Goal: Task Accomplishment & Management: Complete application form

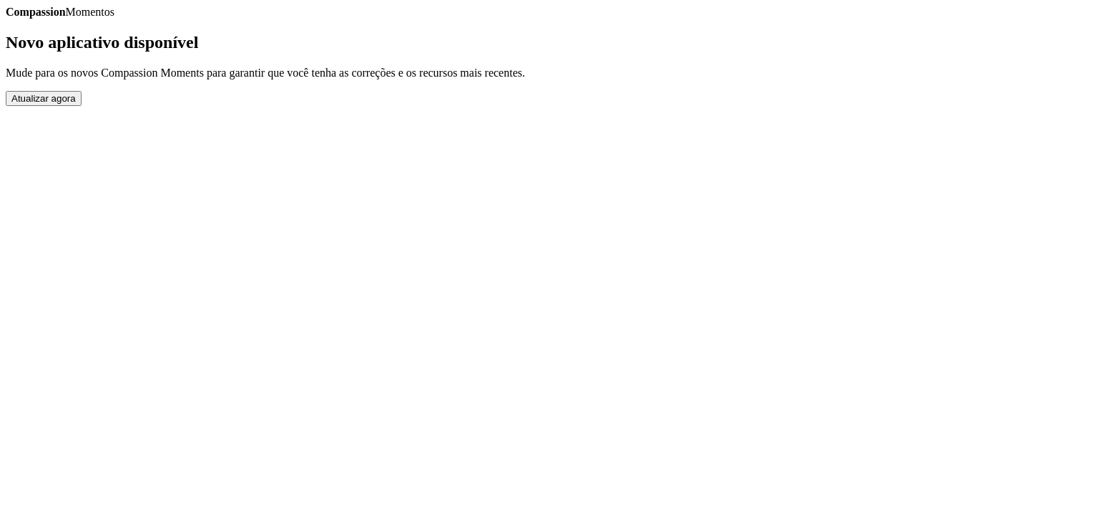
click at [82, 106] on button "Atualizar agora" at bounding box center [44, 98] width 76 height 15
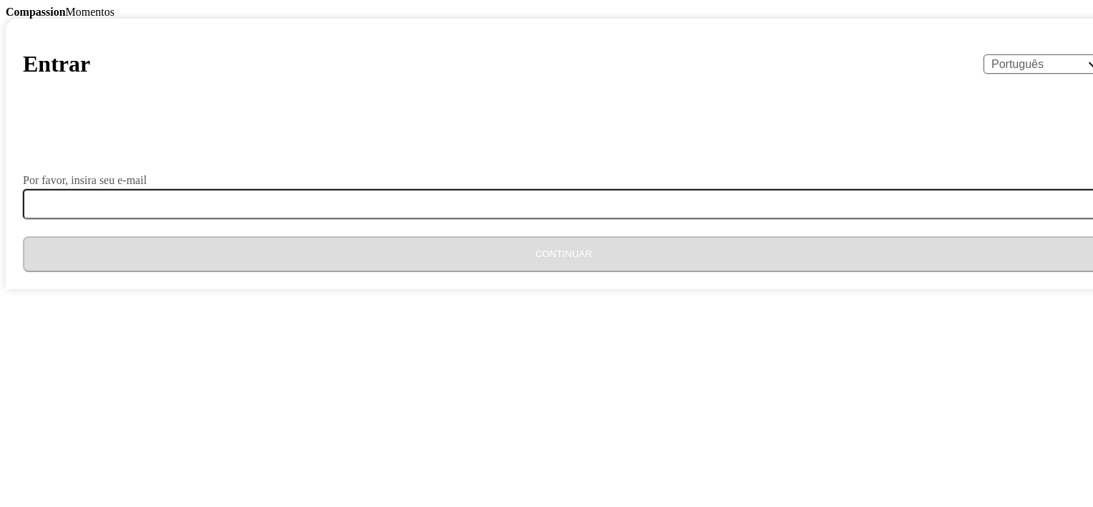
select select "pt"
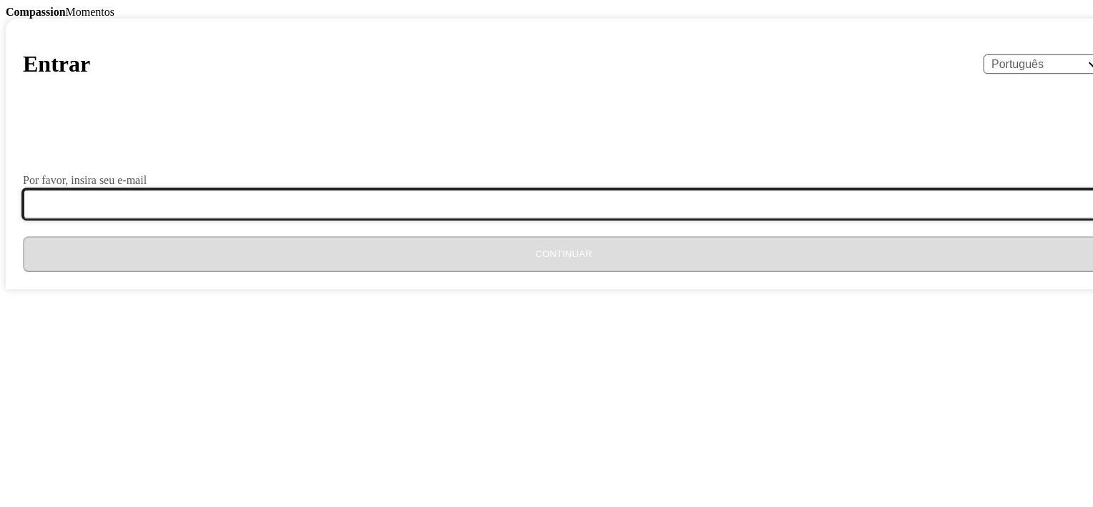
click at [473, 219] on input "Por favor, insira seu e-mail" at bounding box center [572, 204] width 1099 height 30
type input "br0653coordenadora@gmail.com"
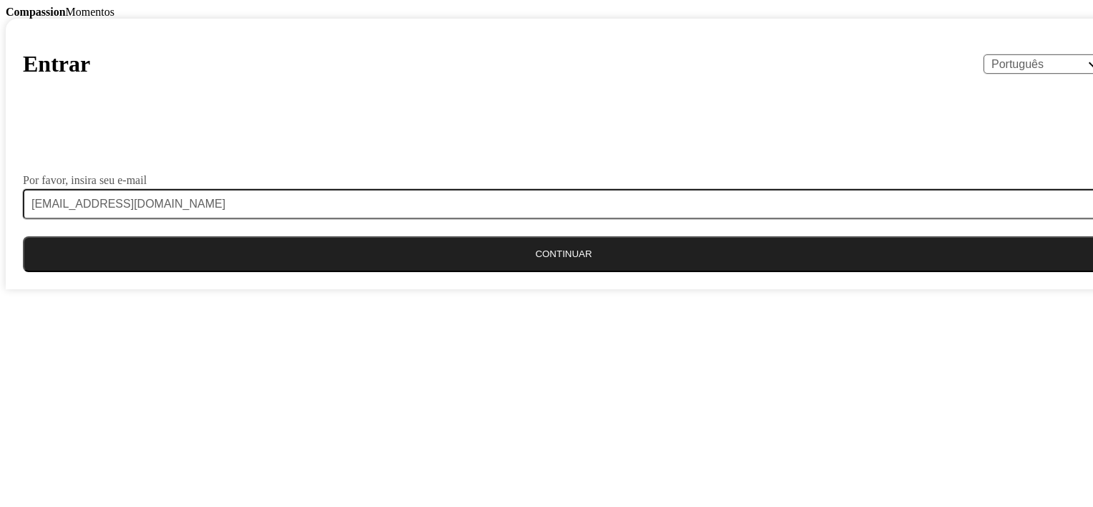
click at [524, 272] on button "Continuar" at bounding box center [564, 254] width 1082 height 36
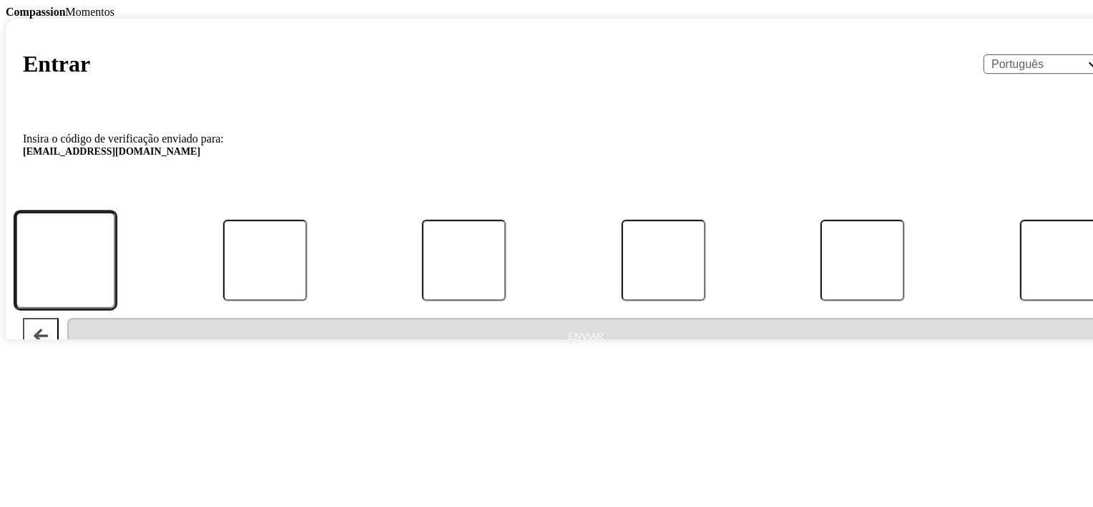
click at [116, 309] on input "Código:" at bounding box center [66, 260] width 100 height 97
paste input "522072"
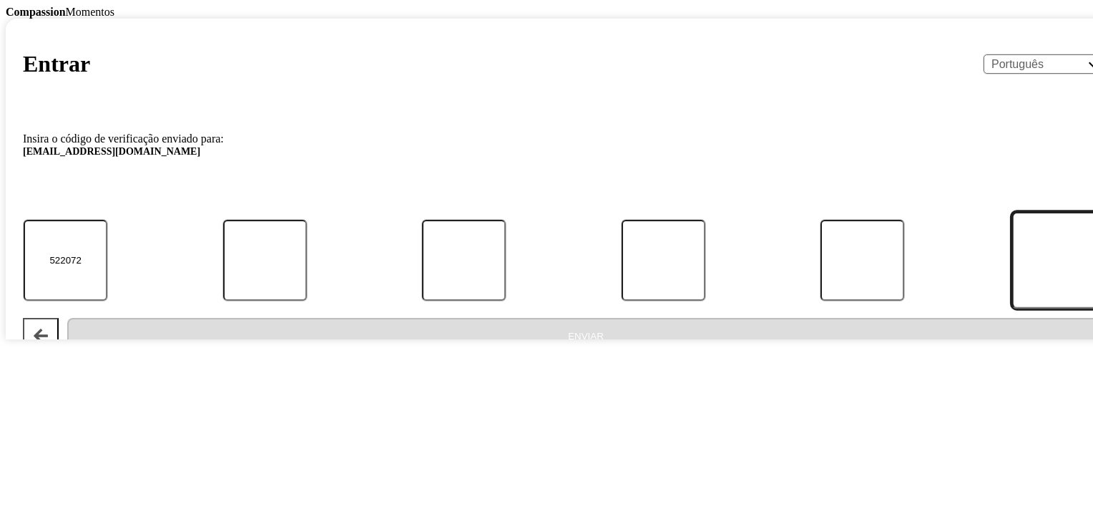
type input "5"
type input "2"
type input "0"
type input "7"
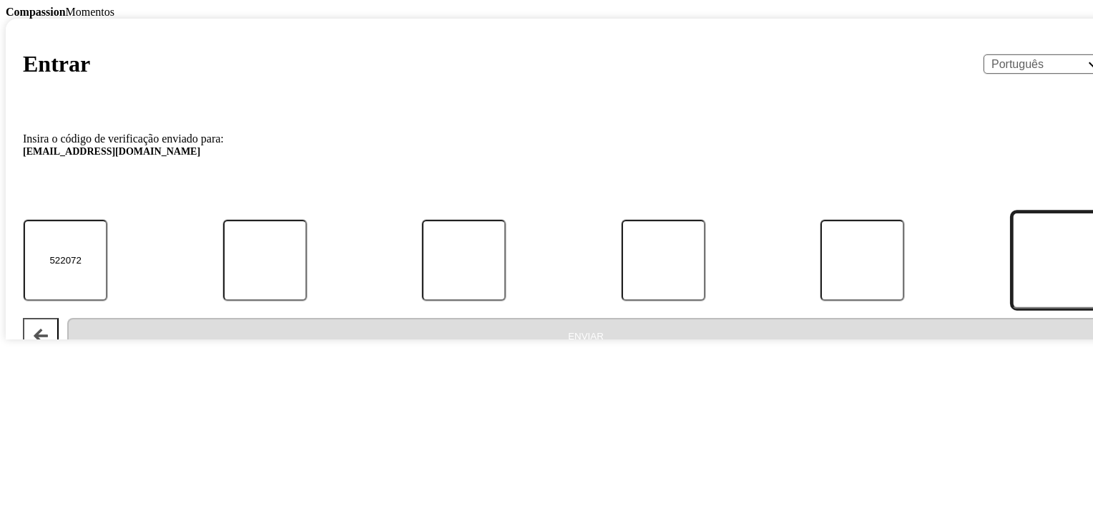
type input "2"
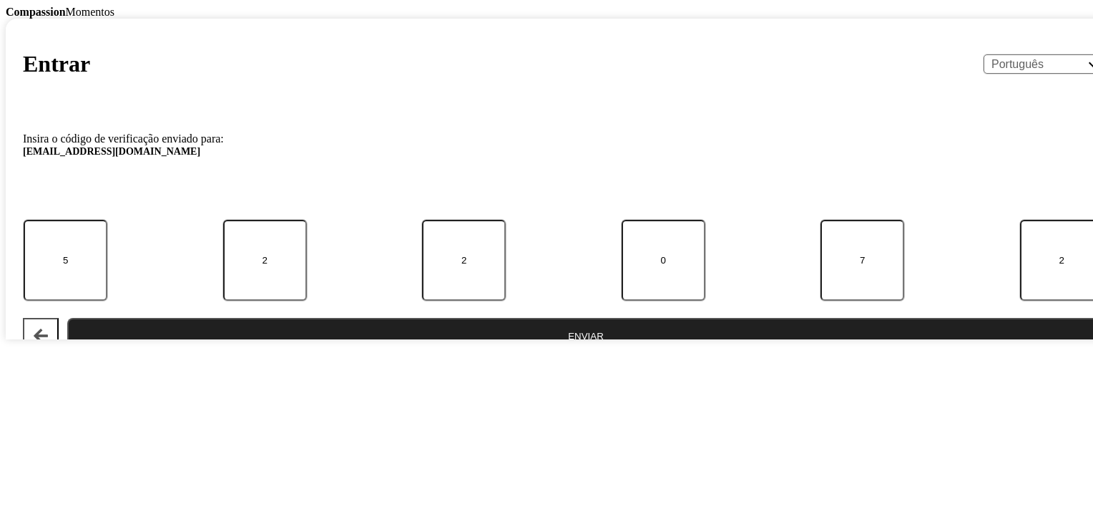
click at [509, 353] on button "Enviar" at bounding box center [585, 336] width 1037 height 36
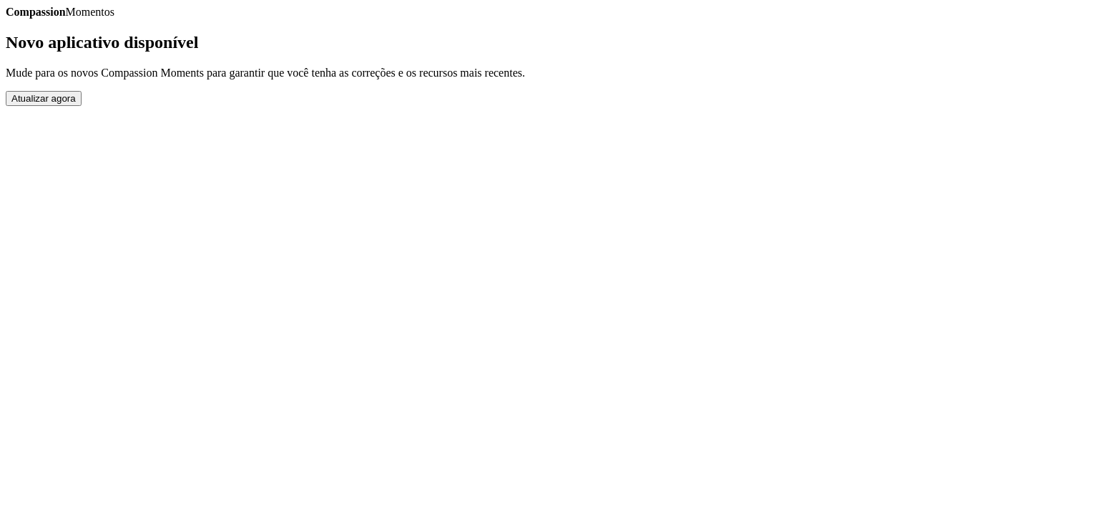
click at [82, 106] on button "Atualizar agora" at bounding box center [44, 98] width 76 height 15
